Goal: Navigation & Orientation: Find specific page/section

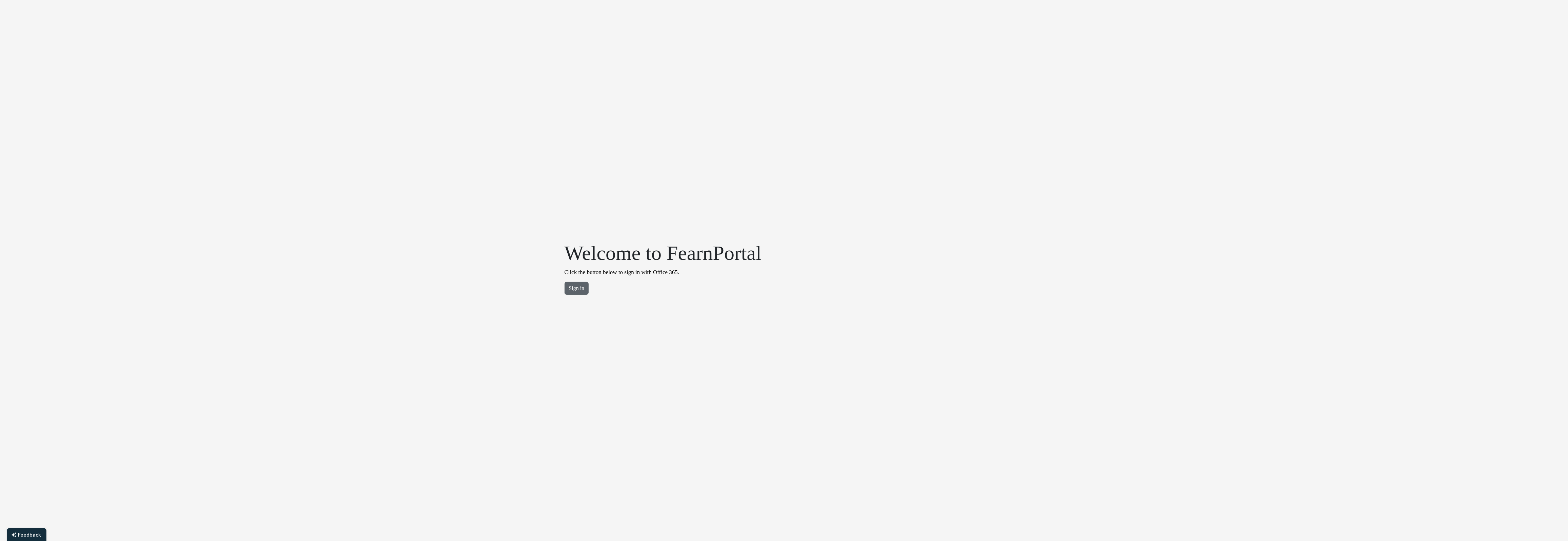
click at [580, 292] on button "Sign in" at bounding box center [577, 288] width 24 height 13
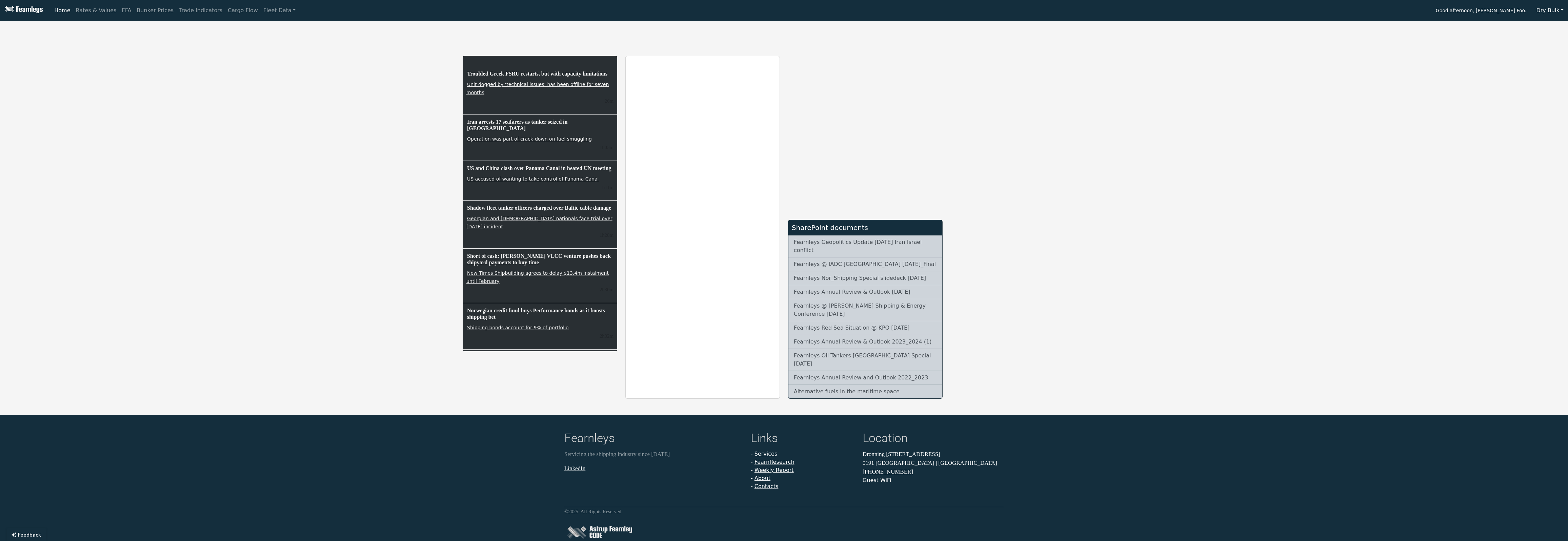
drag, startPoint x: 1187, startPoint y: 86, endPoint x: 1393, endPoint y: 43, distance: 210.4
click at [1187, 86] on div "Troubled Greek FSRU restarts, but with capacity limitations Unit dogged by ‘tec…" at bounding box center [784, 211] width 1568 height 375
click at [1560, 14] on button "Dry Bulk" at bounding box center [1550, 10] width 36 height 13
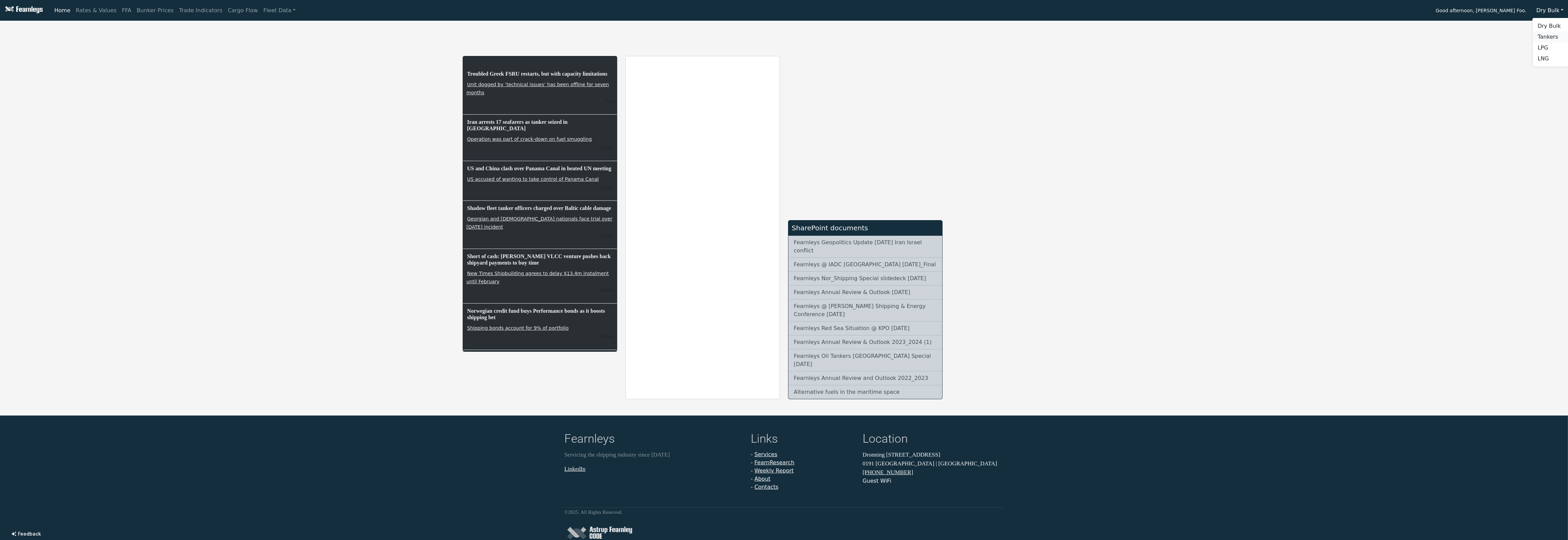
click at [1553, 37] on link "Tankers" at bounding box center [1559, 37] width 54 height 11
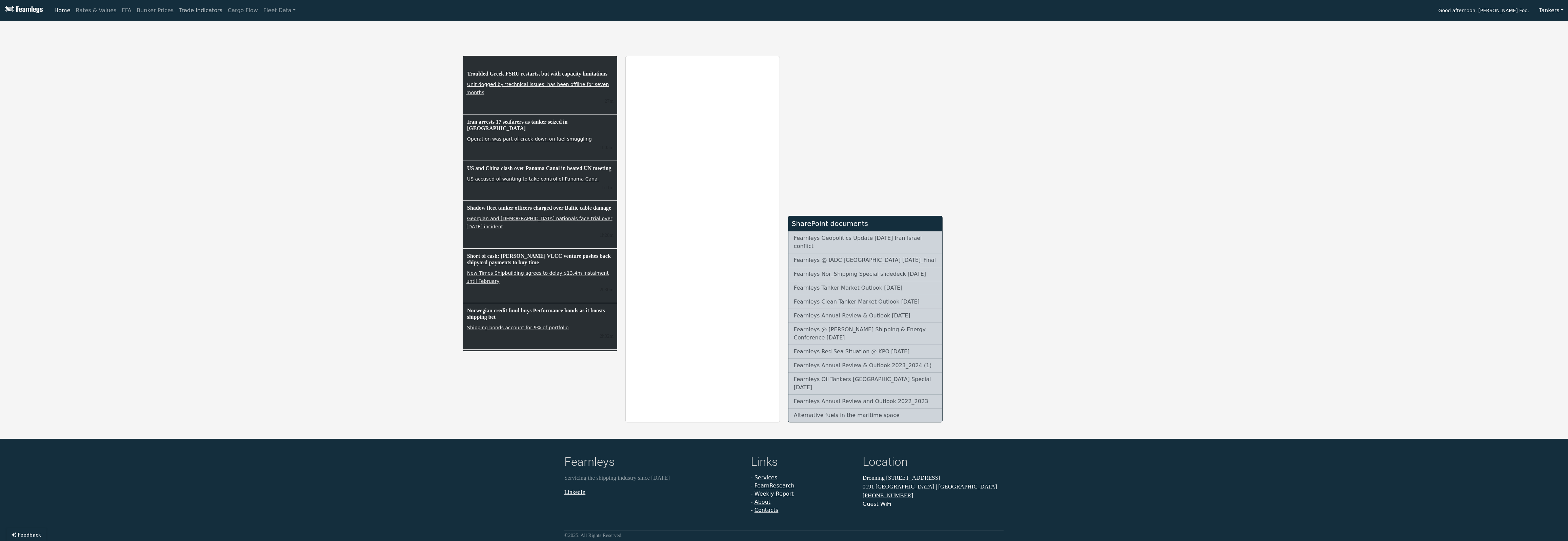
drag, startPoint x: 153, startPoint y: 53, endPoint x: 199, endPoint y: 11, distance: 62.3
click at [153, 53] on div "Troubled Greek FSRU restarts, but with capacity limitations Unit dogged by ‘tec…" at bounding box center [784, 223] width 1568 height 399
